Goal: Navigation & Orientation: Find specific page/section

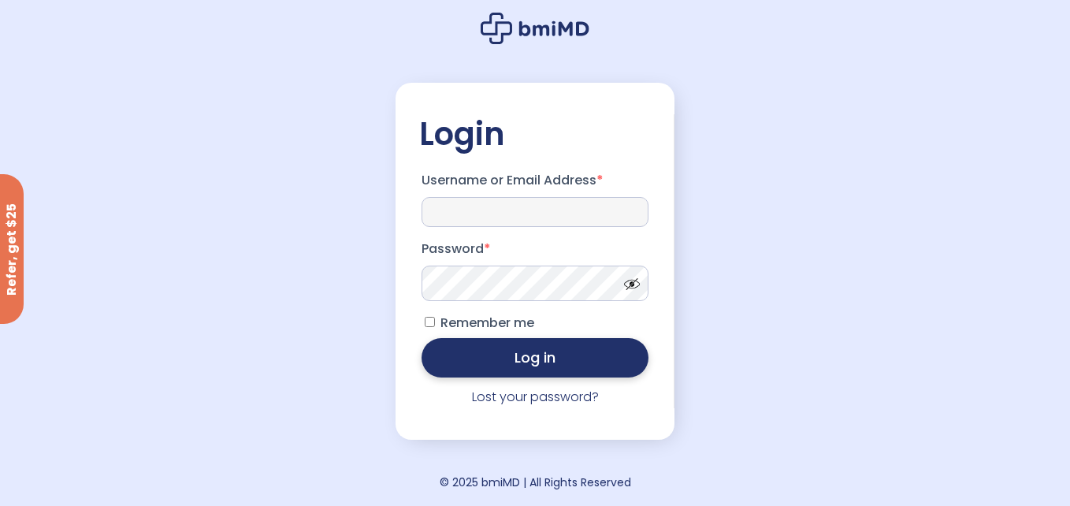
type input "**********"
click at [527, 357] on button "Log in" at bounding box center [534, 357] width 227 height 39
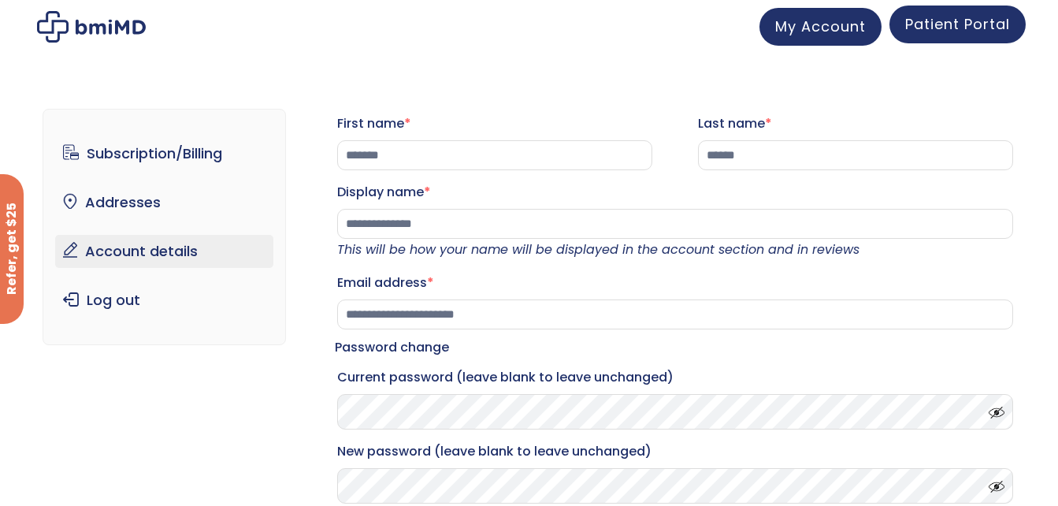
click at [930, 24] on span "Patient Portal" at bounding box center [957, 24] width 105 height 20
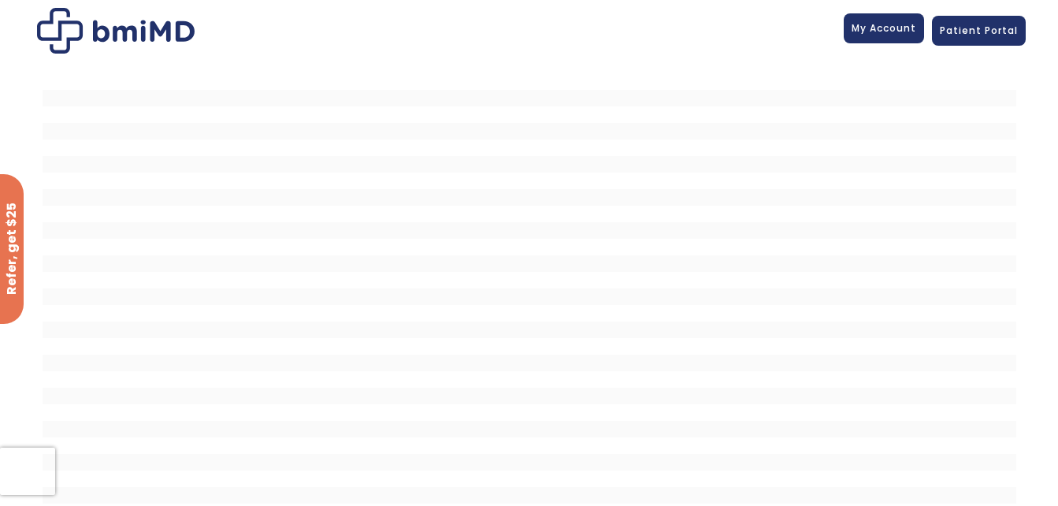
click at [892, 39] on link "My Account" at bounding box center [884, 28] width 80 height 30
